Goal: Information Seeking & Learning: Check status

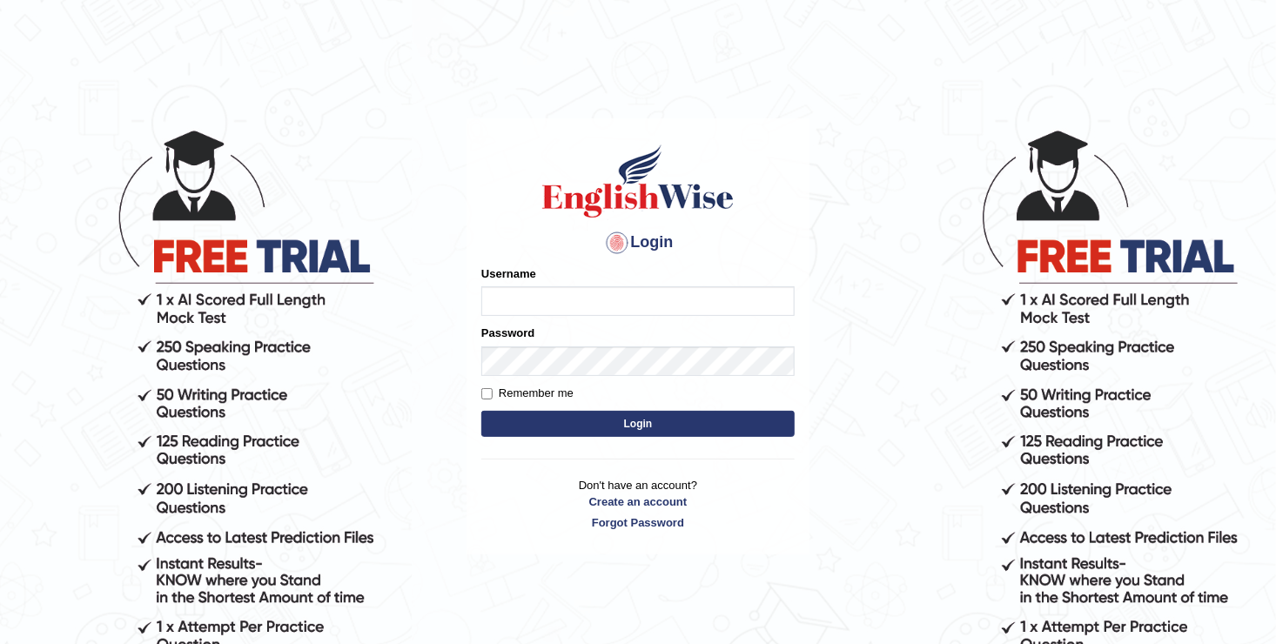
type input "[DEMOGRAPHIC_DATA]"
click at [570, 418] on button "Login" at bounding box center [637, 424] width 313 height 26
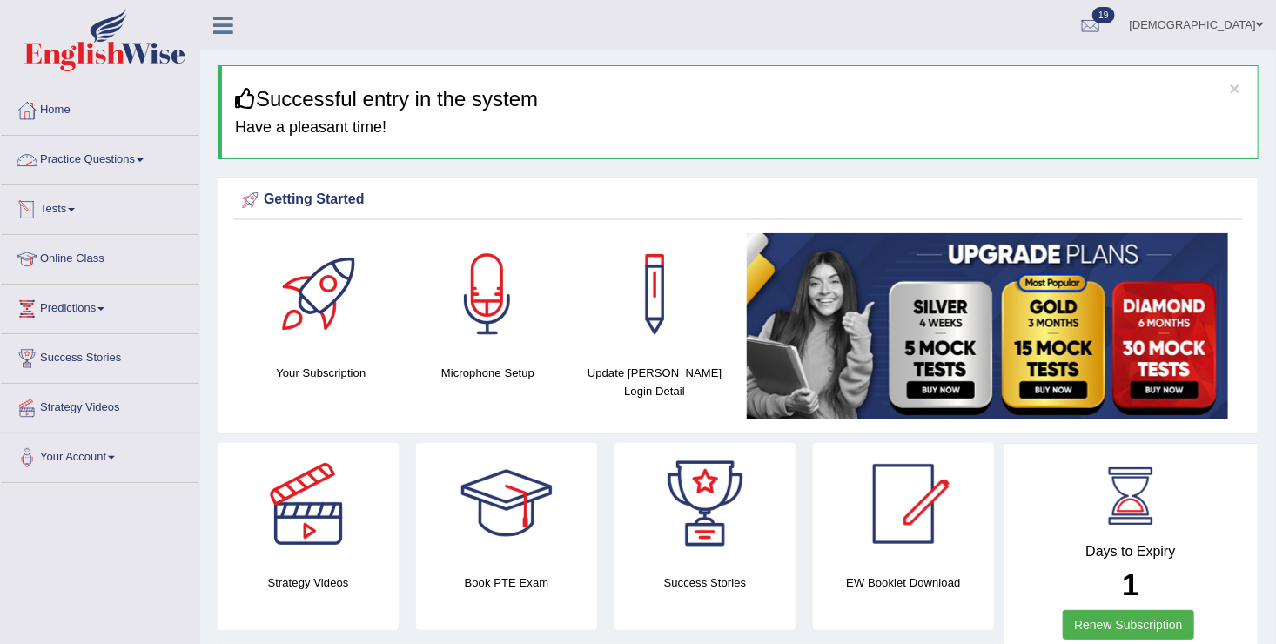
click at [50, 215] on link "Tests" at bounding box center [100, 207] width 199 height 44
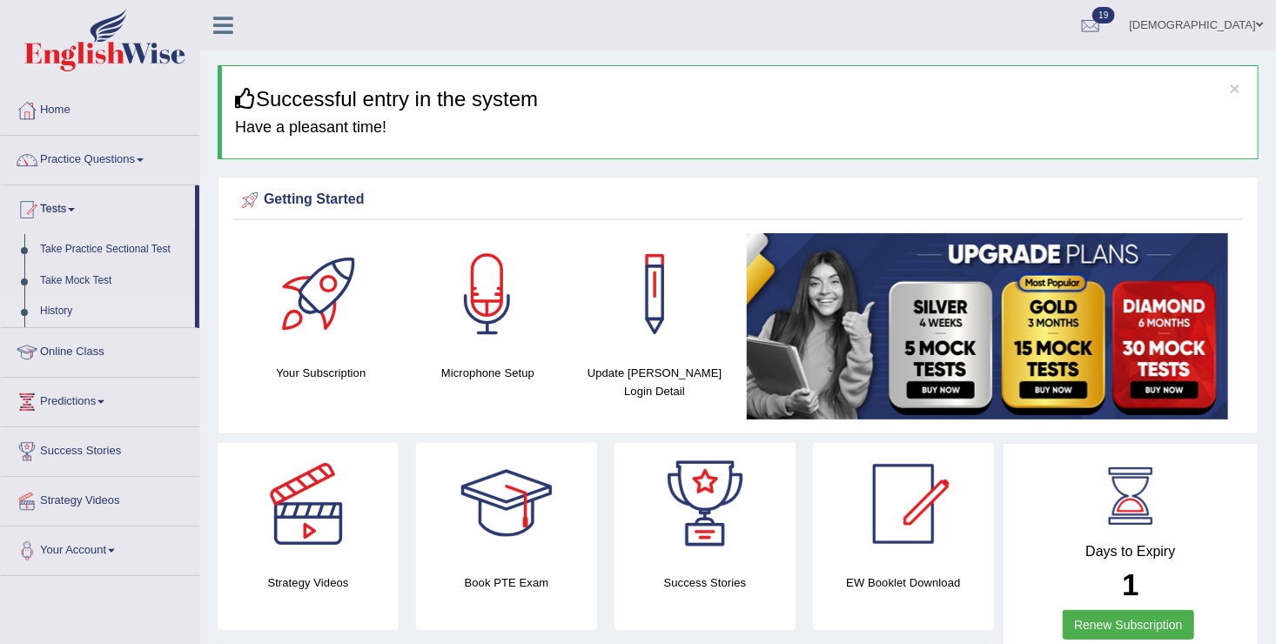
click at [60, 300] on link "History" at bounding box center [113, 311] width 163 height 31
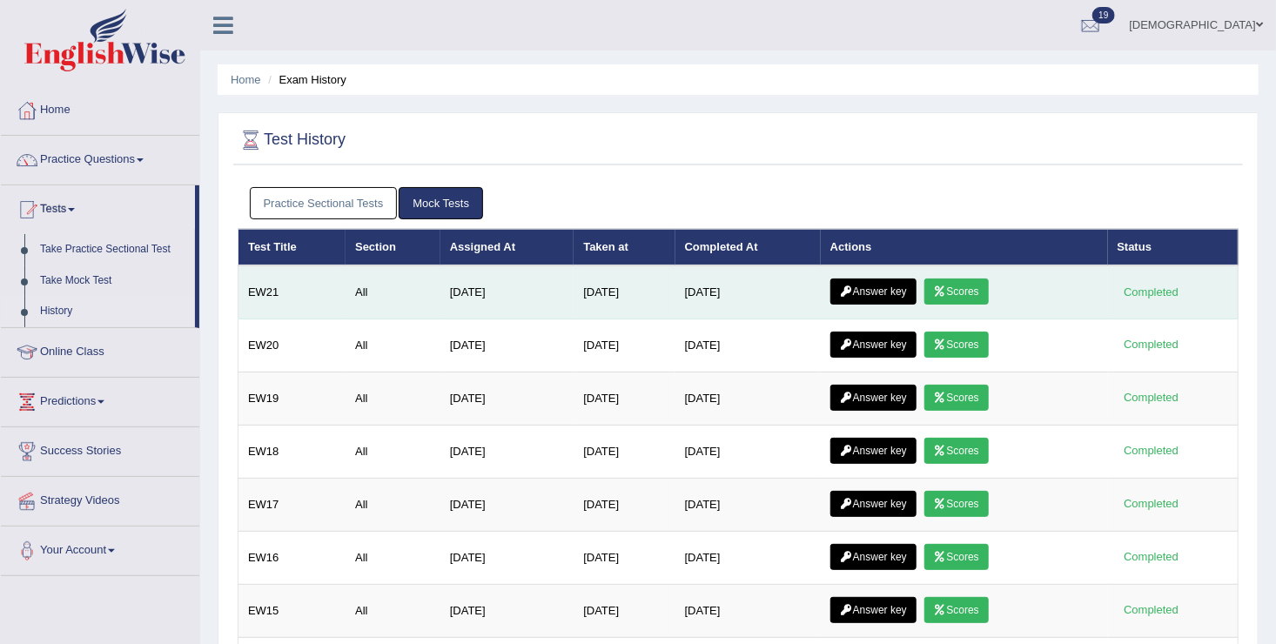
click at [865, 281] on link "Answer key" at bounding box center [874, 292] width 86 height 26
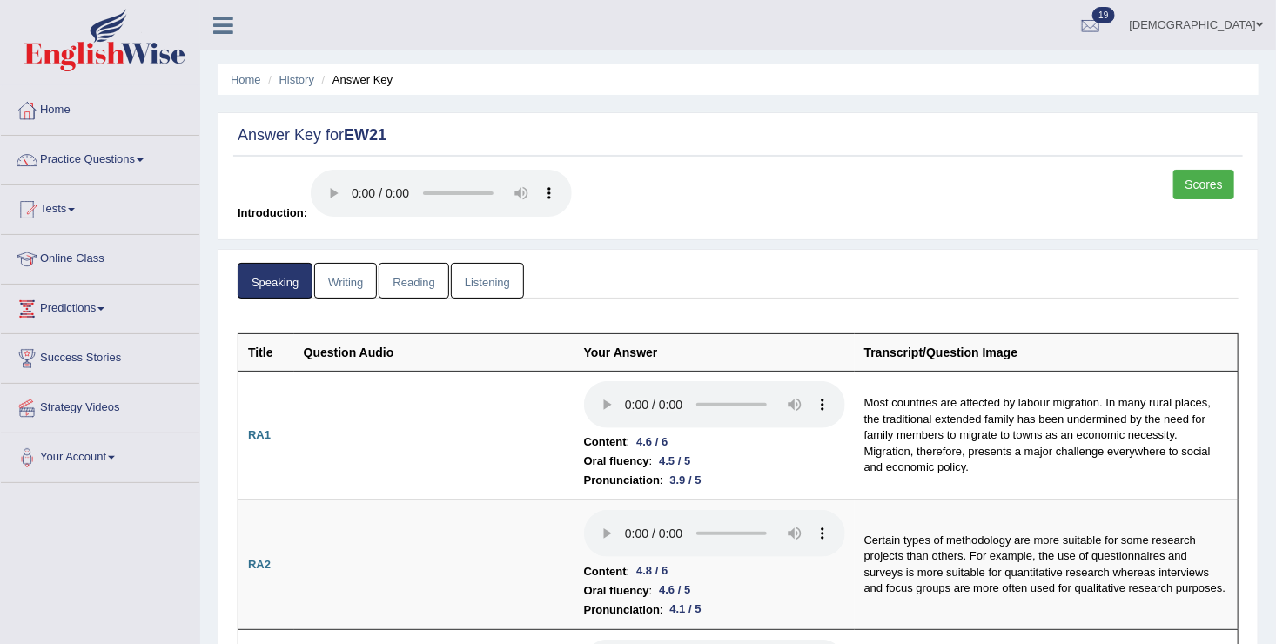
click at [333, 275] on link "Writing" at bounding box center [345, 281] width 63 height 36
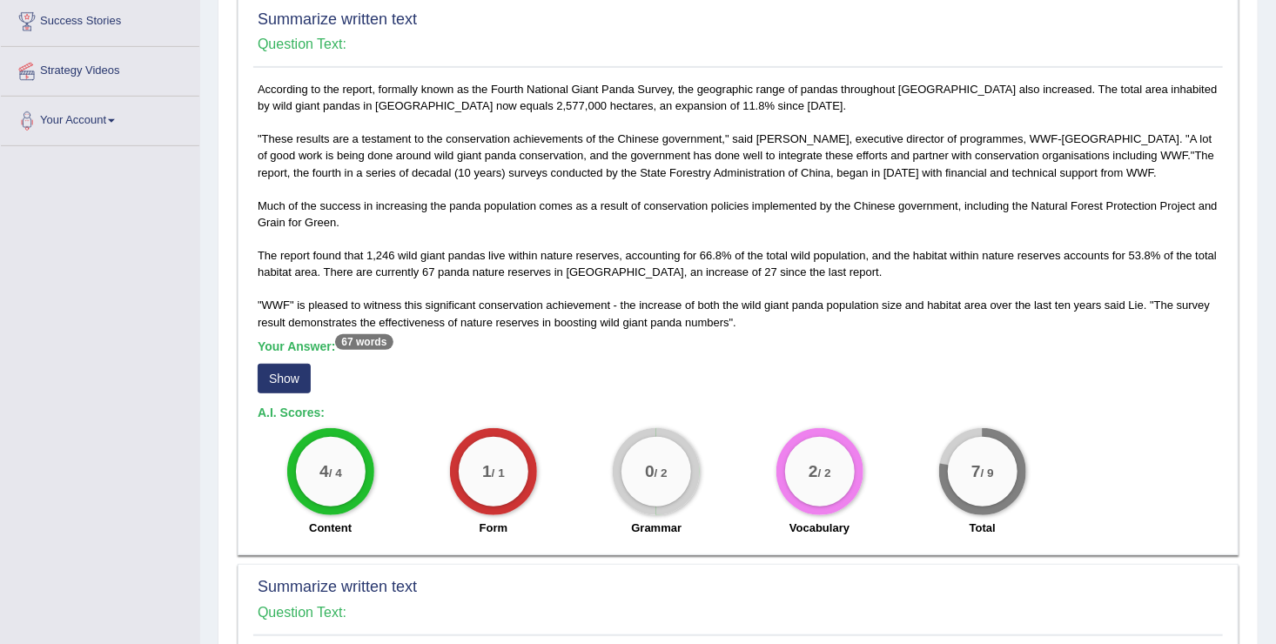
scroll to position [348, 0]
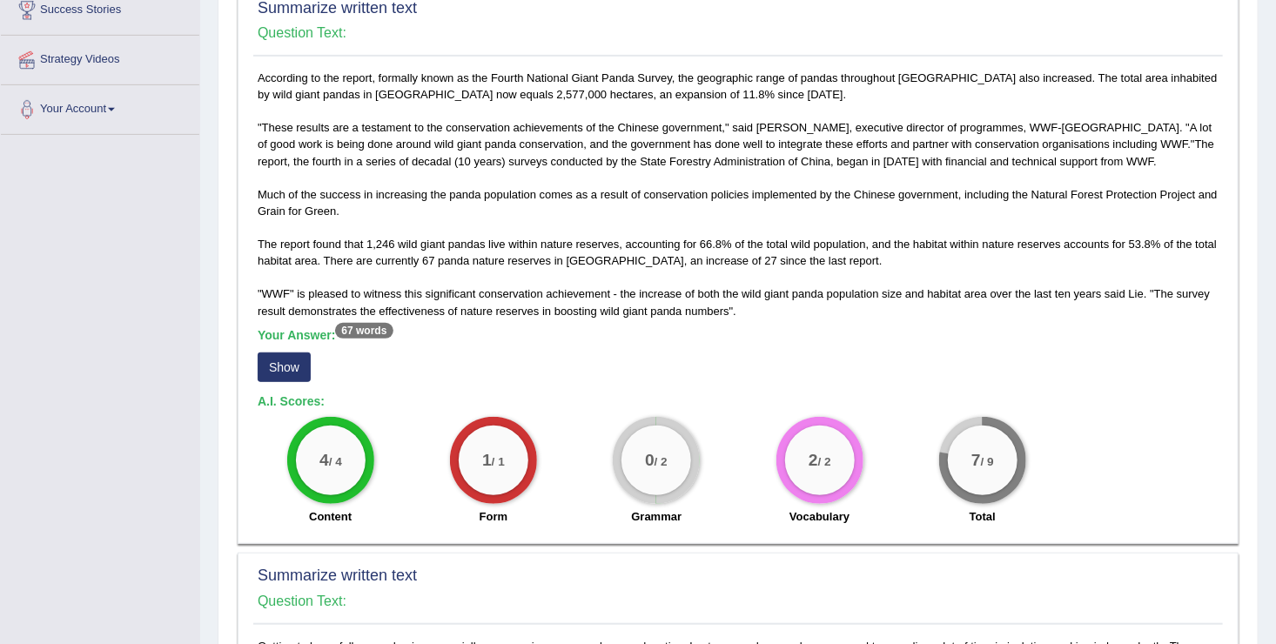
click at [293, 360] on button "Show" at bounding box center [284, 368] width 53 height 30
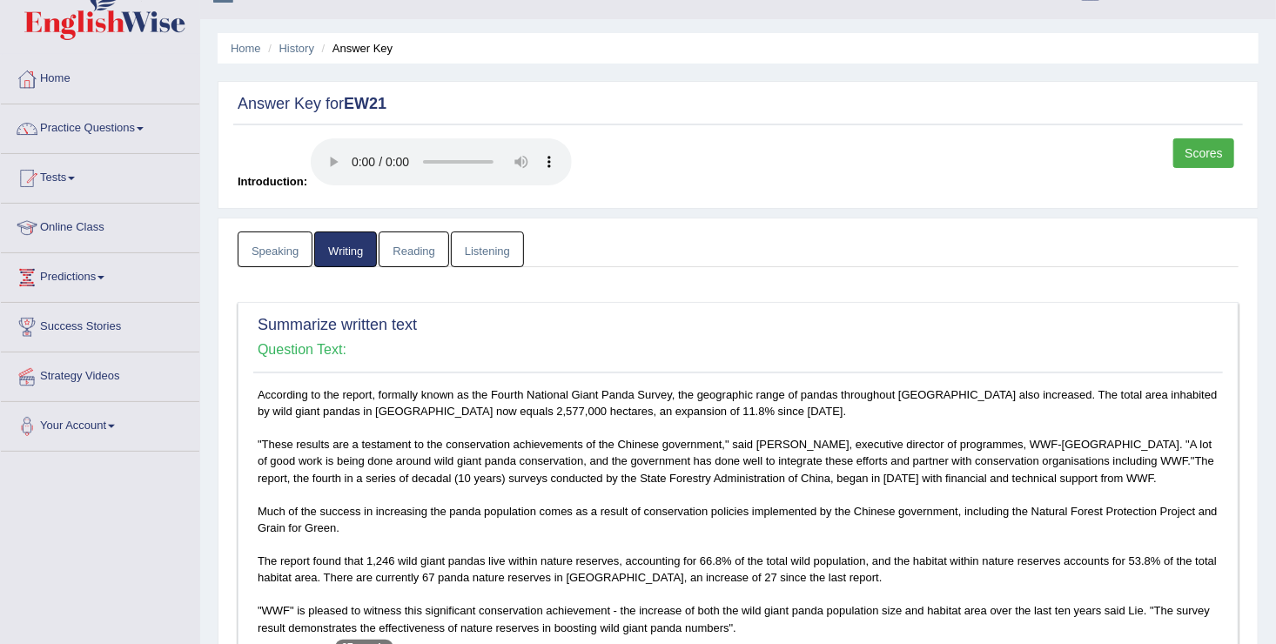
scroll to position [0, 0]
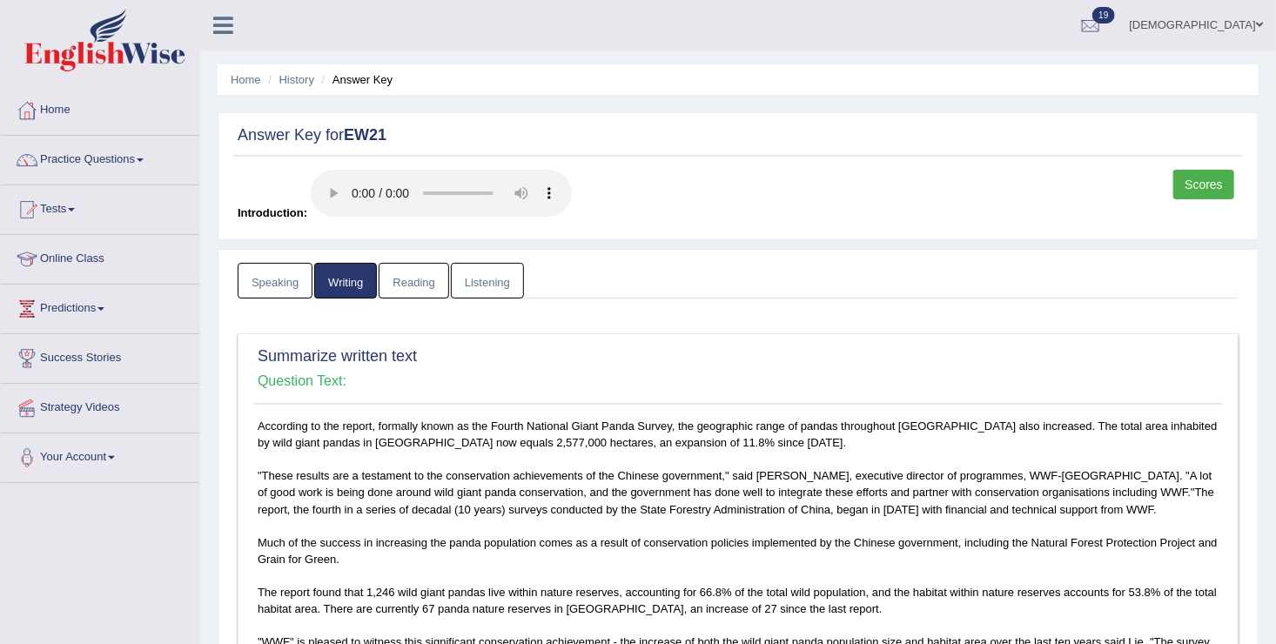
click at [411, 272] on link "Reading" at bounding box center [414, 281] width 70 height 36
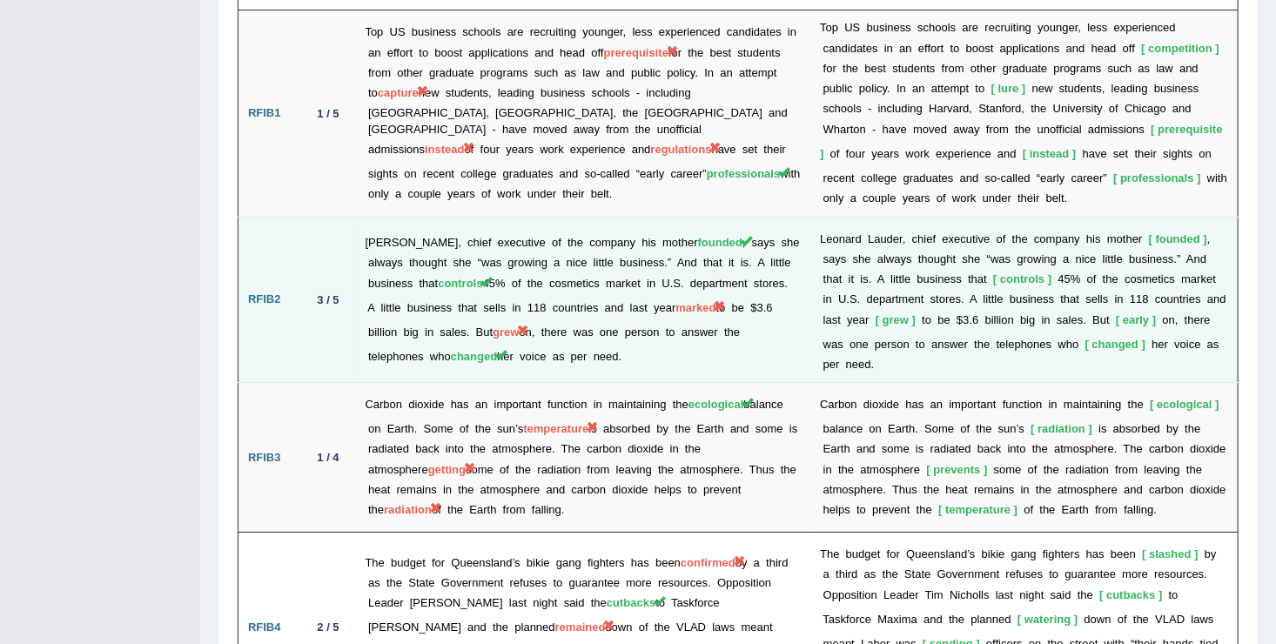
scroll to position [2806, 0]
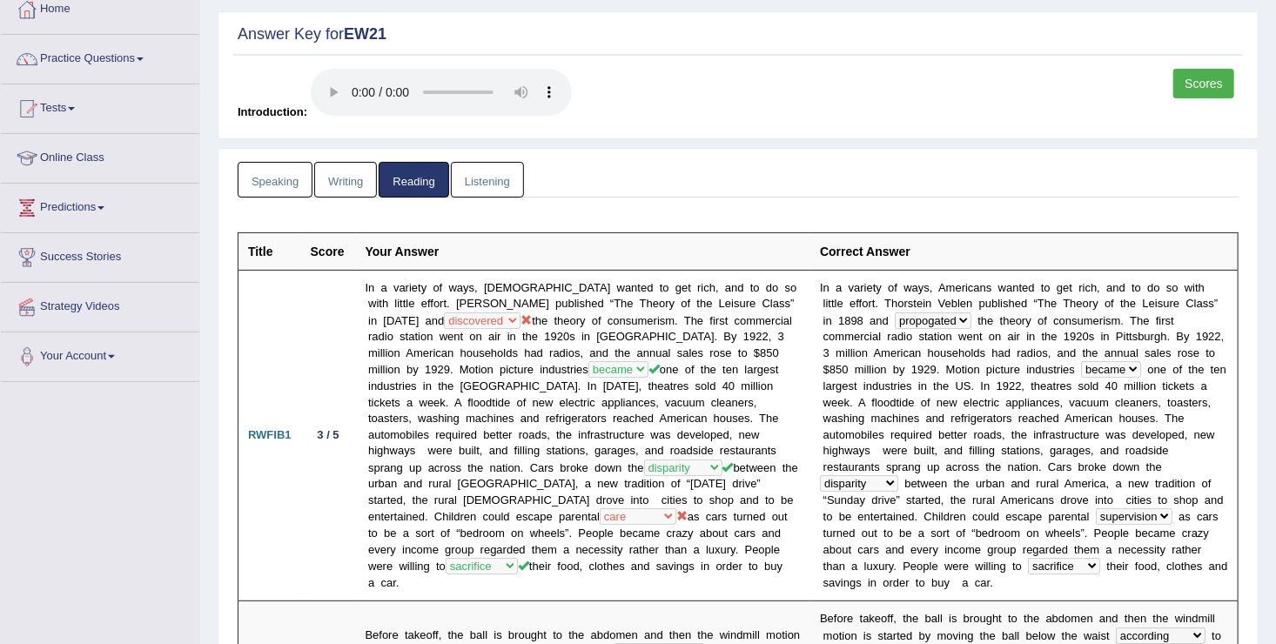
scroll to position [0, 0]
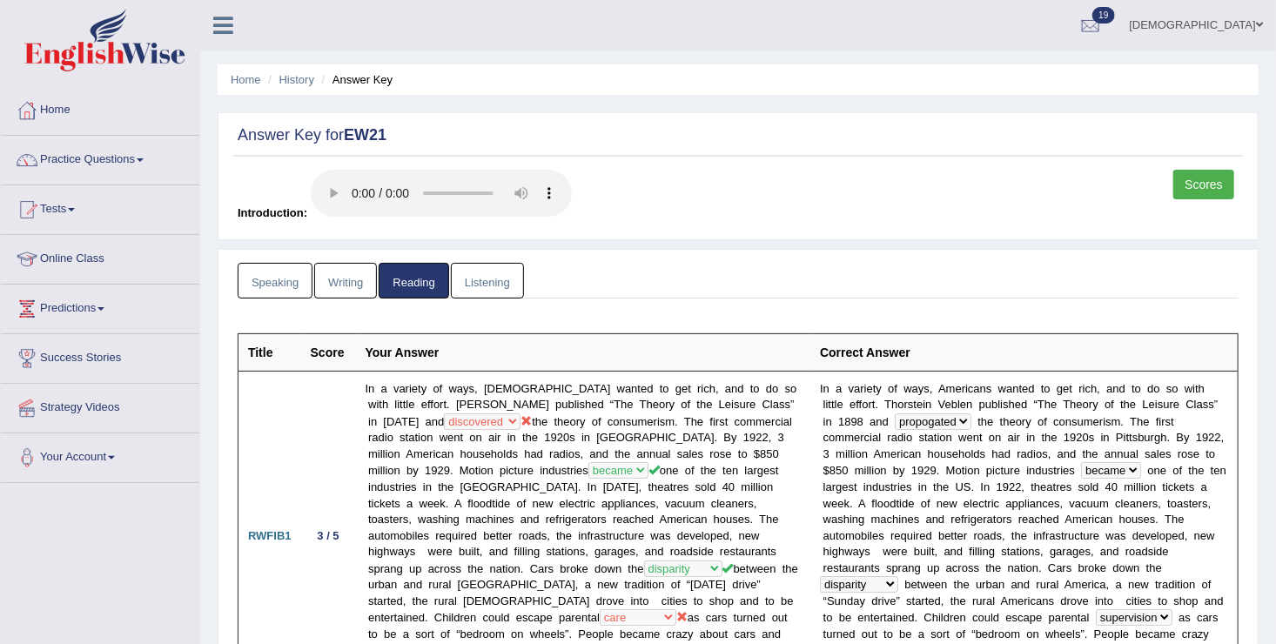
click at [495, 287] on link "Listening" at bounding box center [487, 281] width 73 height 36
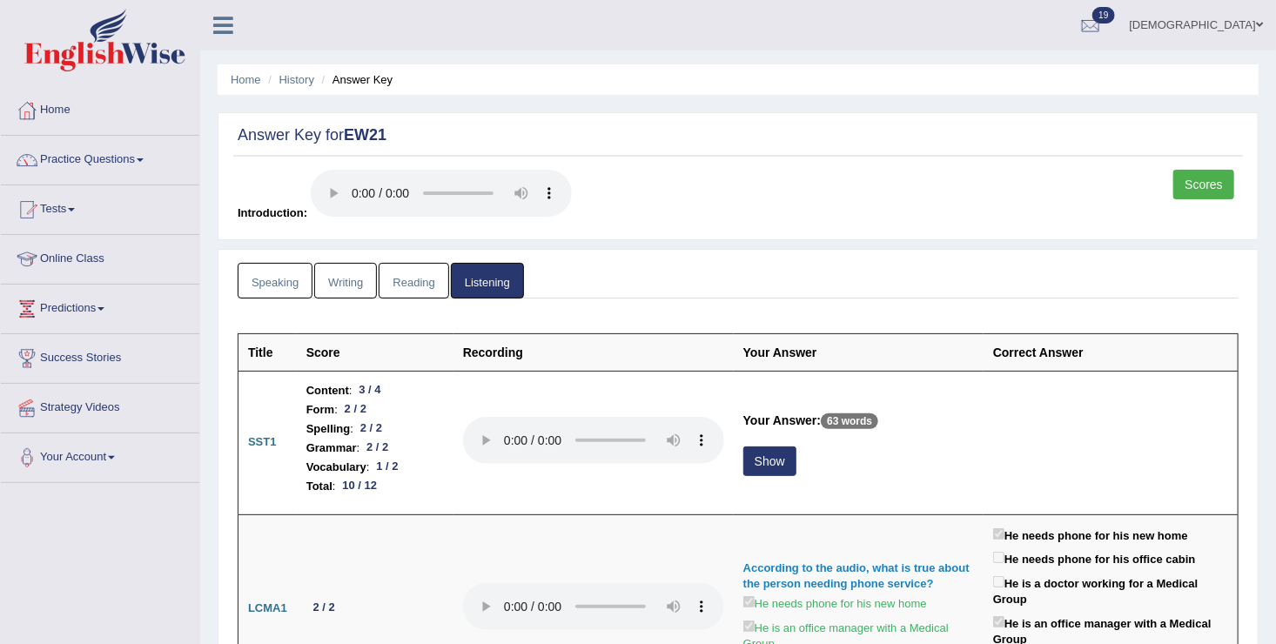
click at [1189, 180] on link "Scores" at bounding box center [1204, 185] width 61 height 30
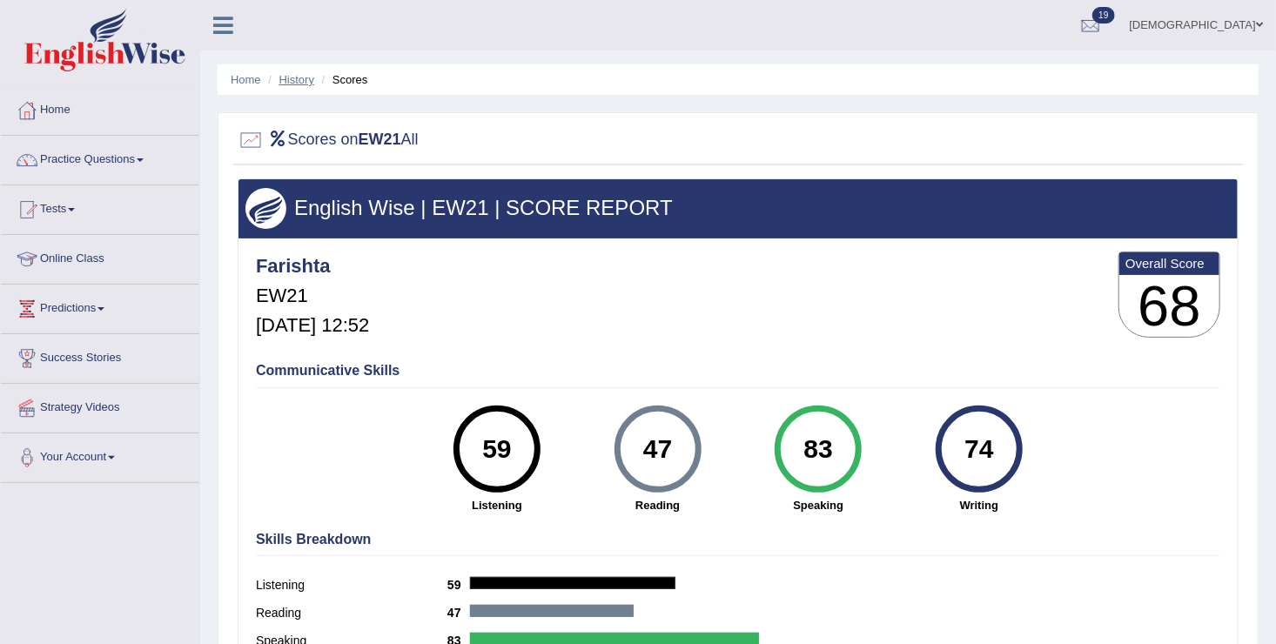
click at [297, 79] on link "History" at bounding box center [296, 79] width 35 height 13
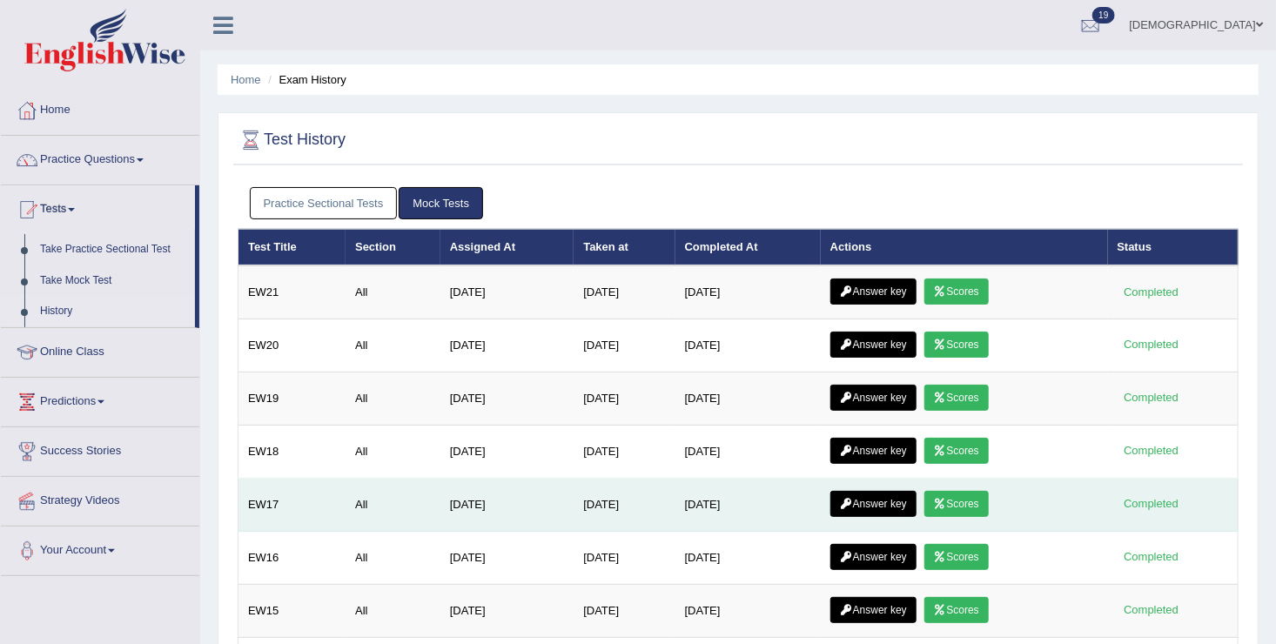
click at [885, 514] on td "Answer key Scores" at bounding box center [964, 505] width 287 height 53
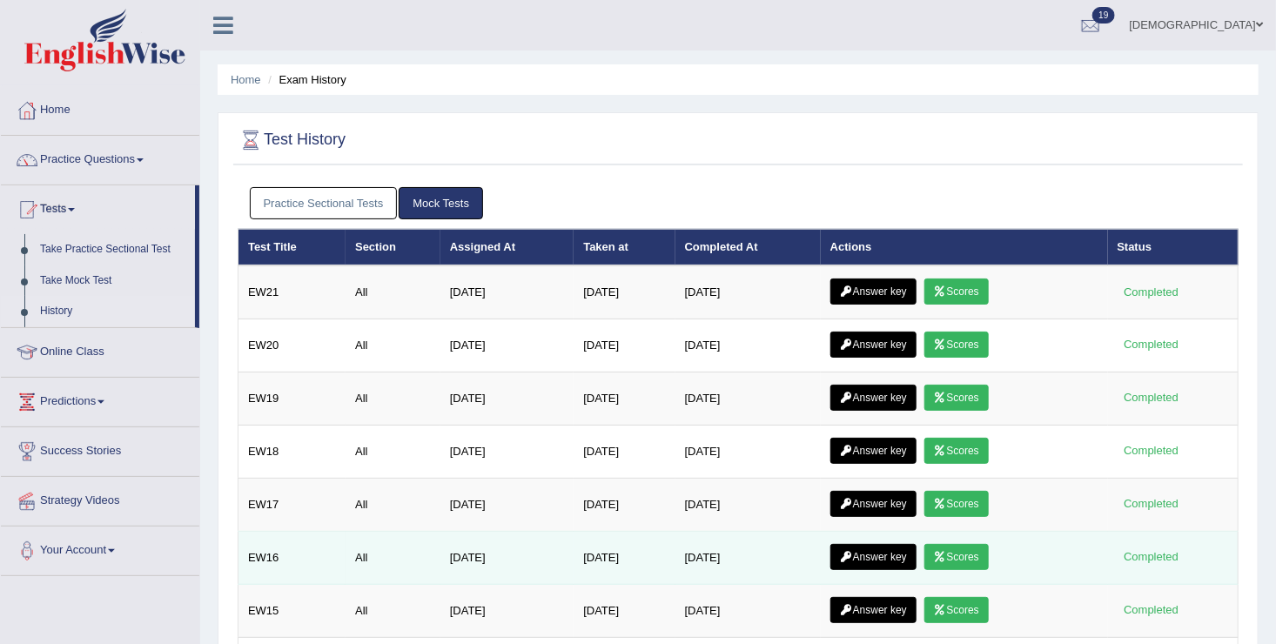
click at [962, 544] on link "Scores" at bounding box center [957, 557] width 64 height 26
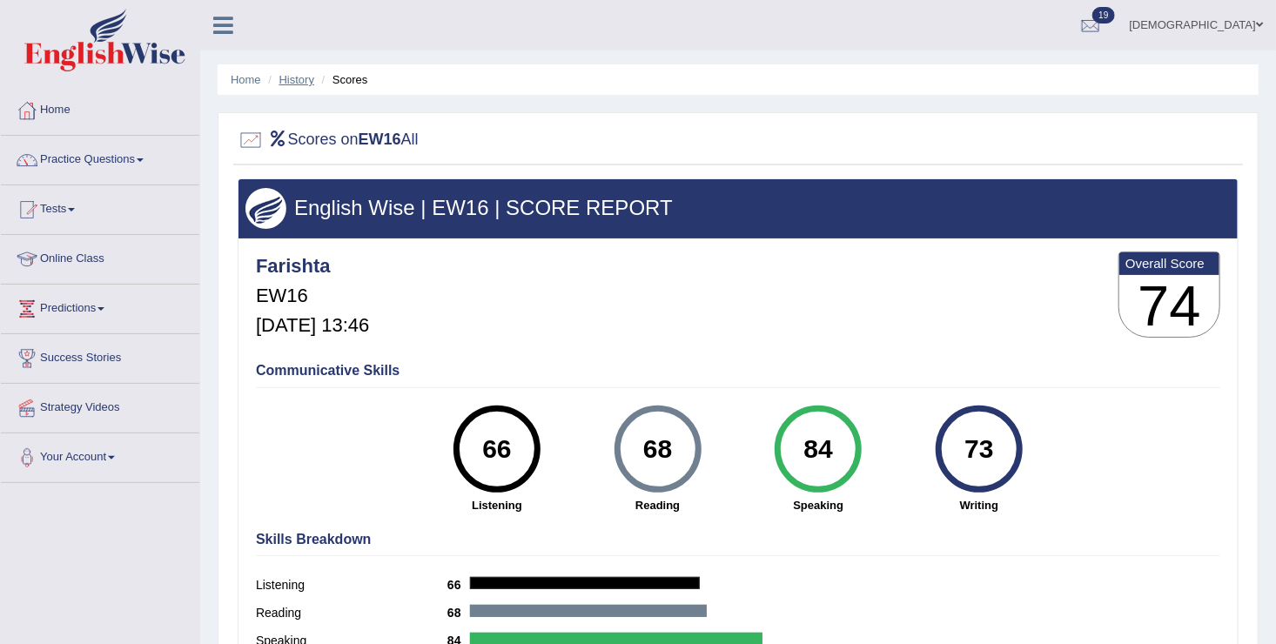
click at [286, 83] on link "History" at bounding box center [296, 79] width 35 height 13
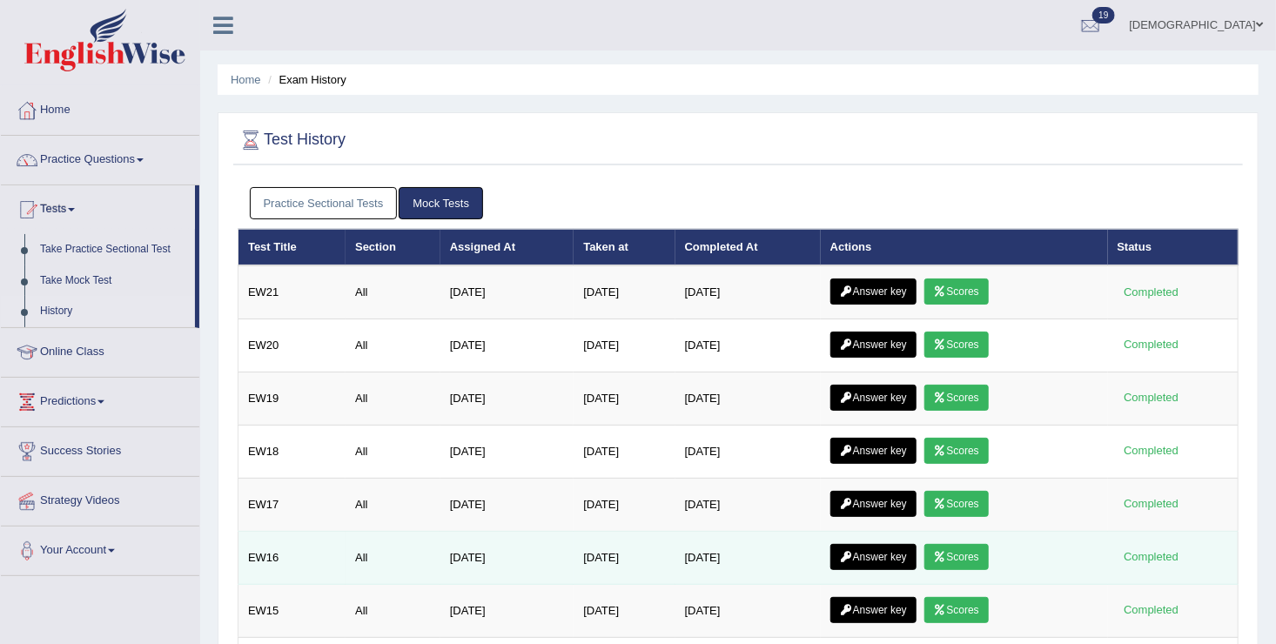
click at [881, 561] on link "Answer key" at bounding box center [874, 557] width 86 height 26
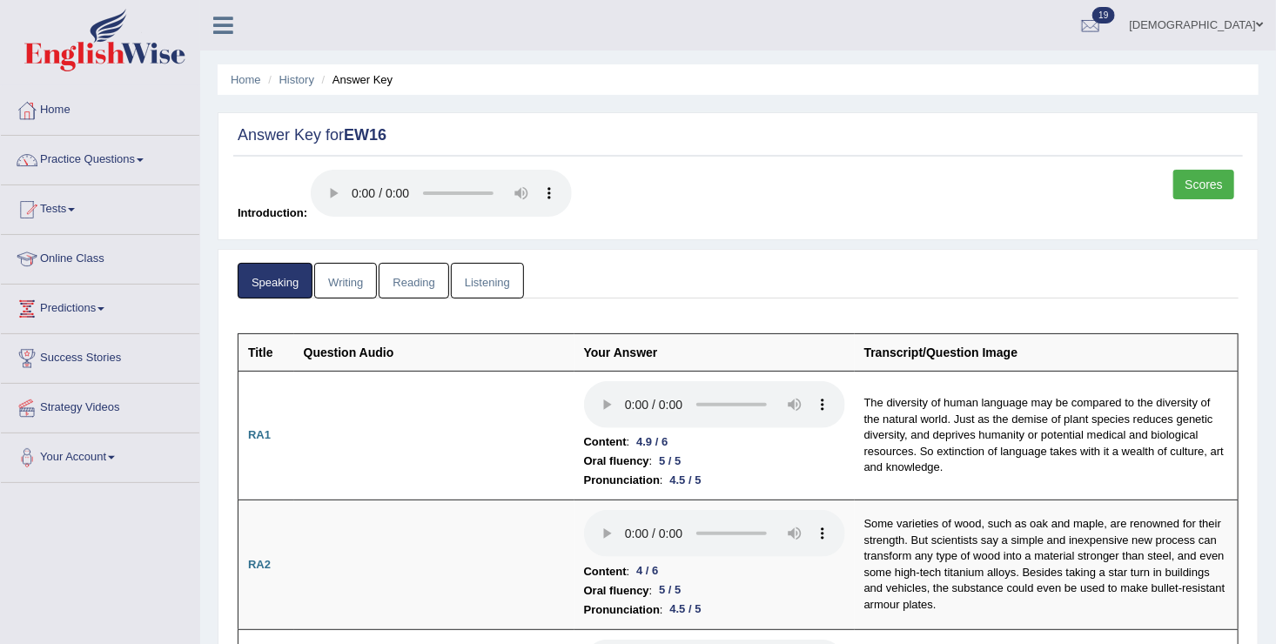
click at [408, 276] on link "Reading" at bounding box center [414, 281] width 70 height 36
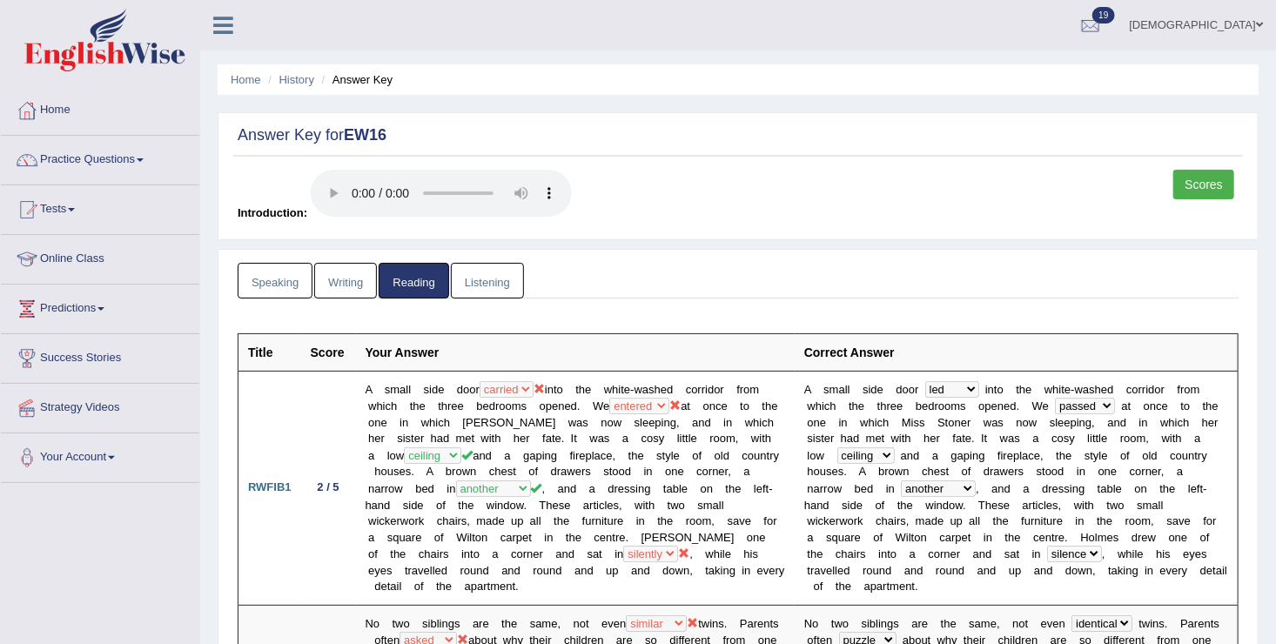
click at [481, 288] on link "Listening" at bounding box center [487, 281] width 73 height 36
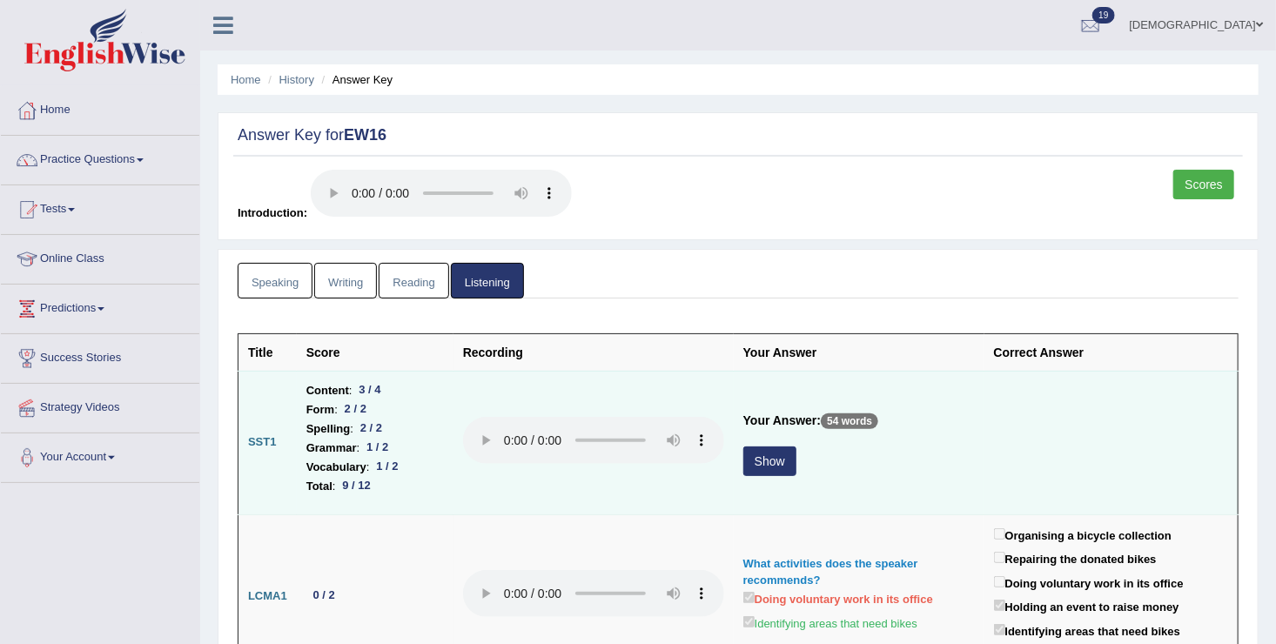
click at [759, 467] on button "Show" at bounding box center [770, 462] width 53 height 30
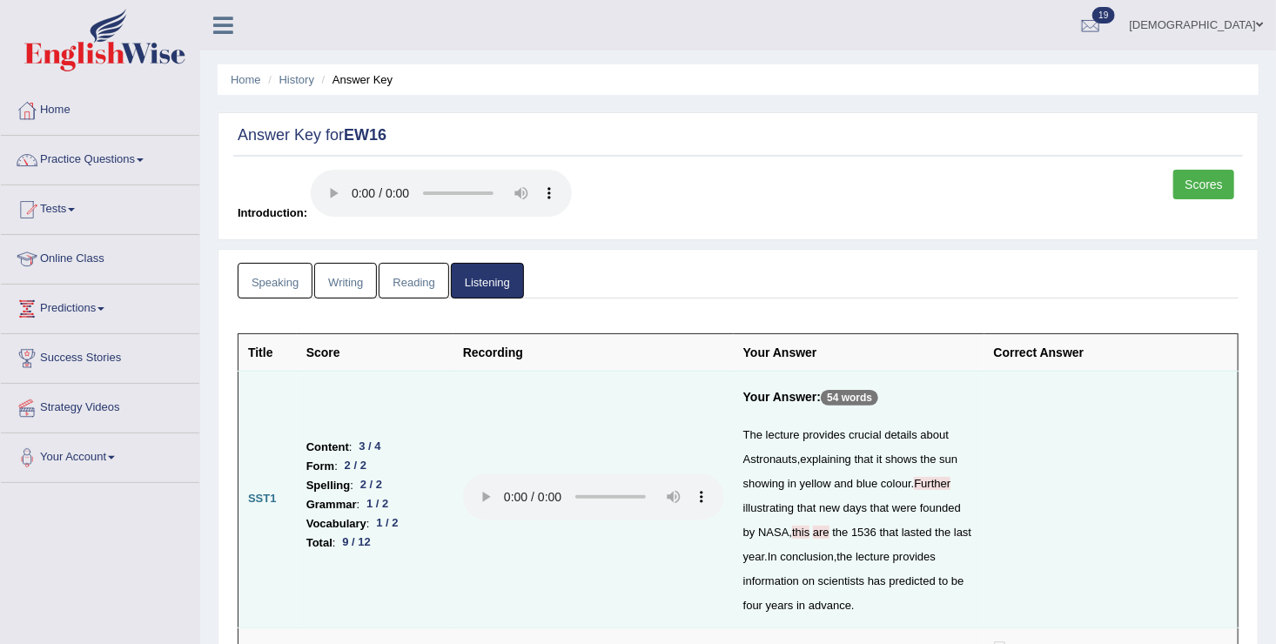
click at [405, 285] on link "Reading" at bounding box center [414, 281] width 70 height 36
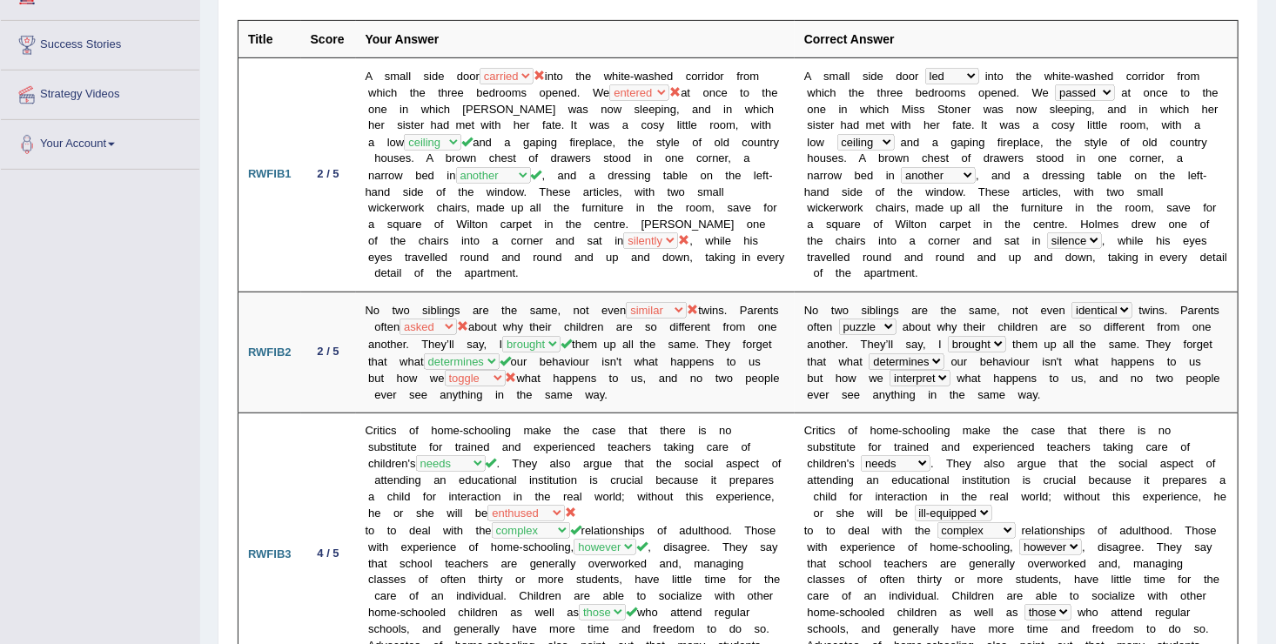
scroll to position [348, 0]
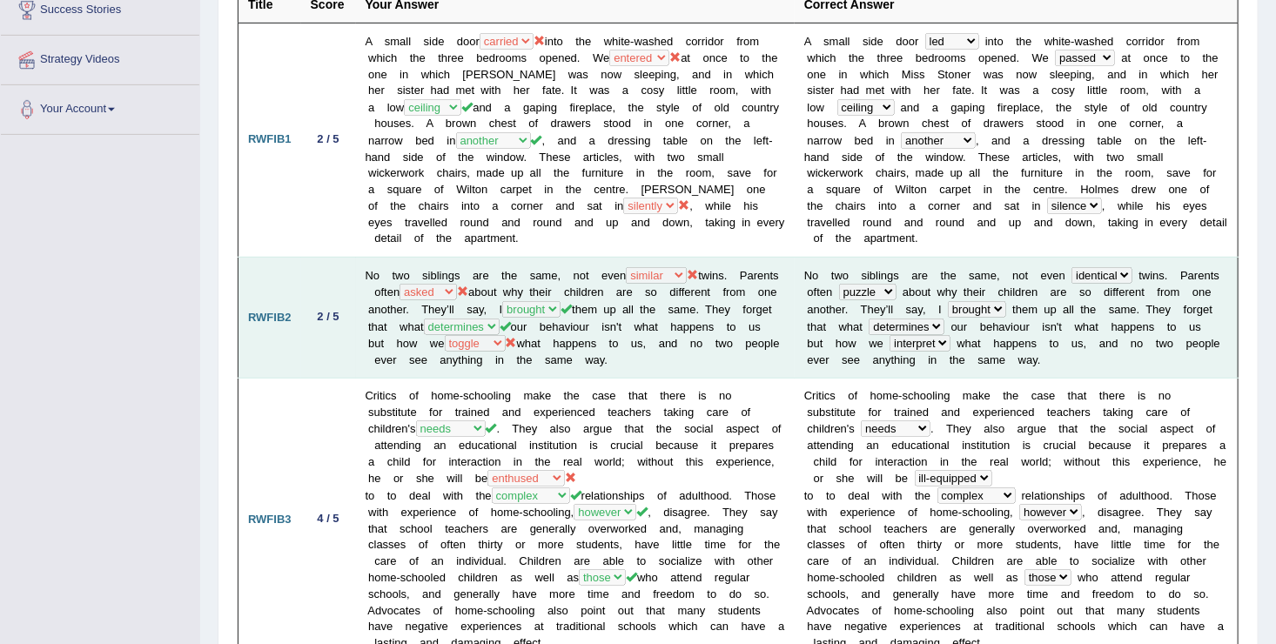
click at [1074, 306] on b at bounding box center [1077, 309] width 6 height 13
